Goal: Task Accomplishment & Management: Manage account settings

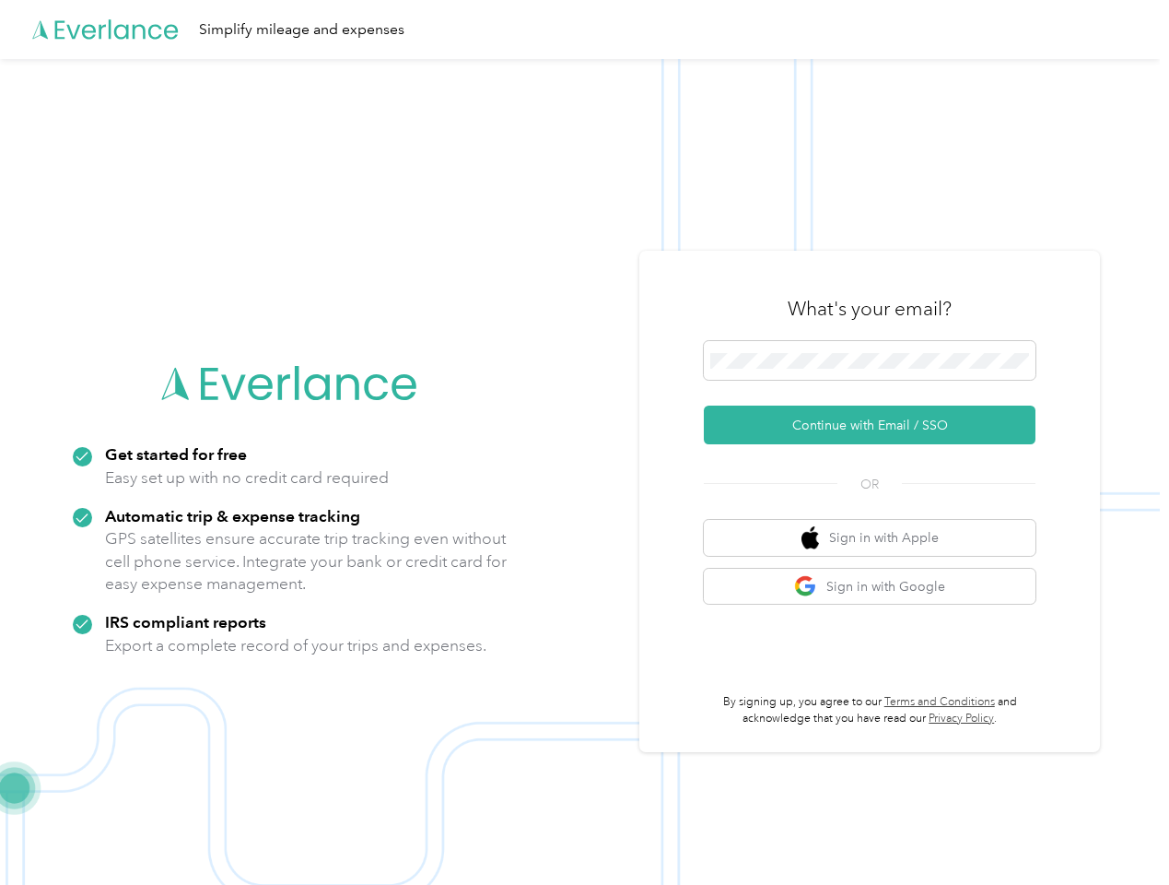
click at [584, 442] on img at bounding box center [580, 501] width 1160 height 885
click at [584, 29] on div "Simplify mileage and expenses" at bounding box center [580, 29] width 1160 height 59
click at [877, 425] on button "Continue with Email / SSO" at bounding box center [870, 424] width 332 height 39
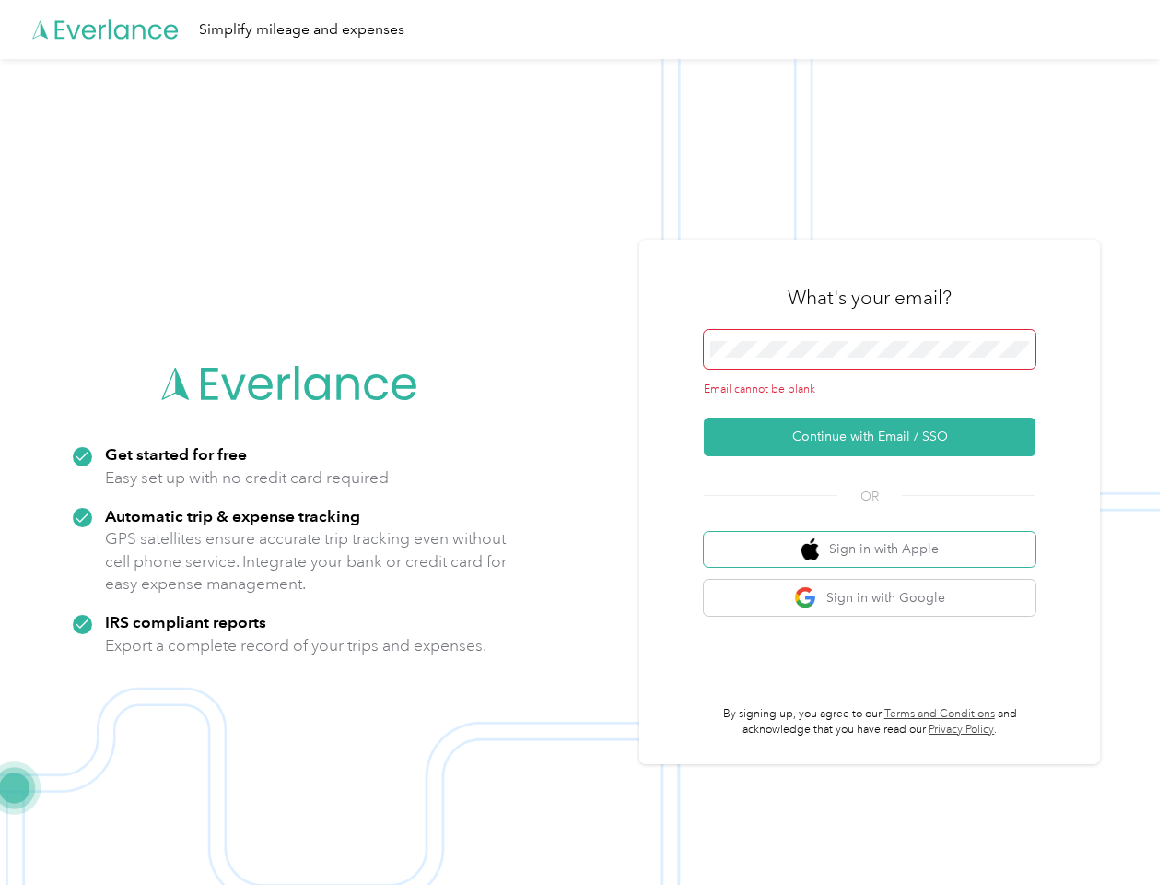
click at [877, 537] on button "Sign in with Apple" at bounding box center [870, 550] width 332 height 36
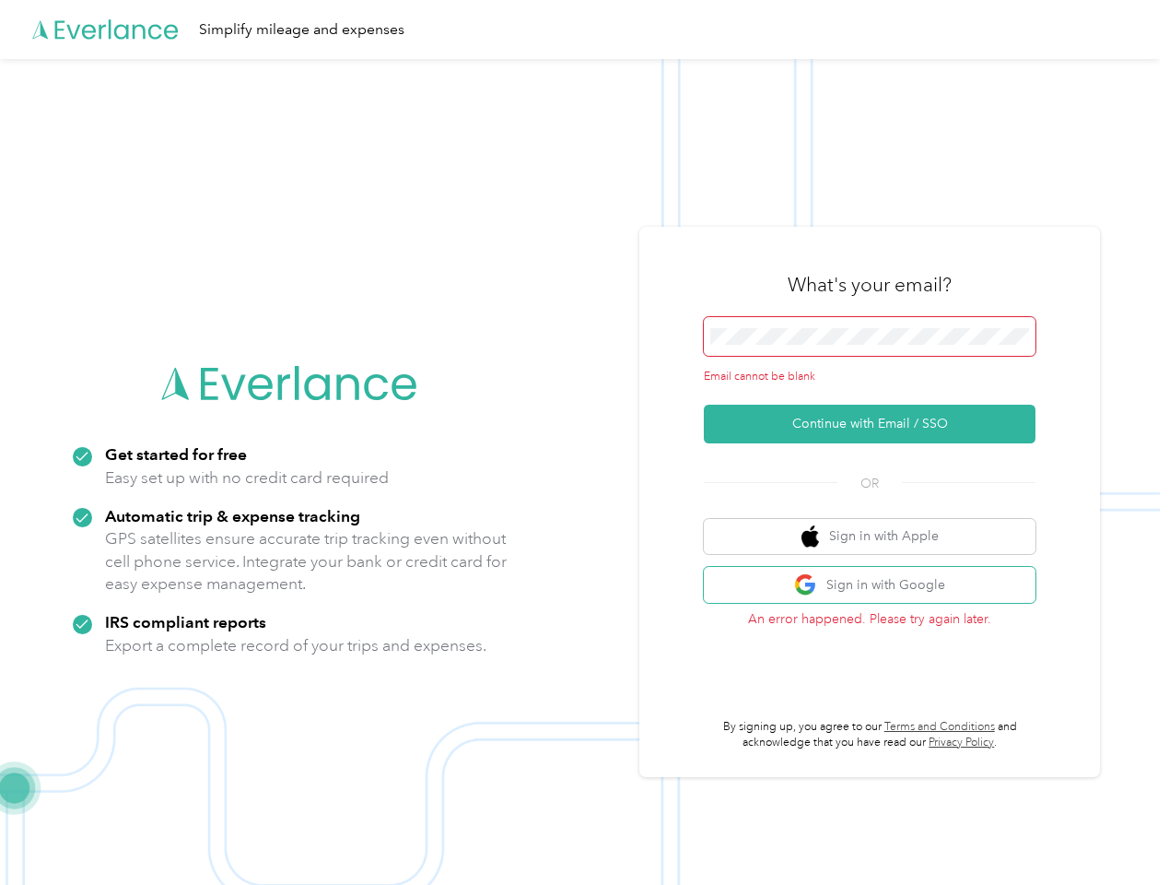
click at [877, 586] on button "Sign in with Google" at bounding box center [870, 585] width 332 height 36
